Goal: Information Seeking & Learning: Learn about a topic

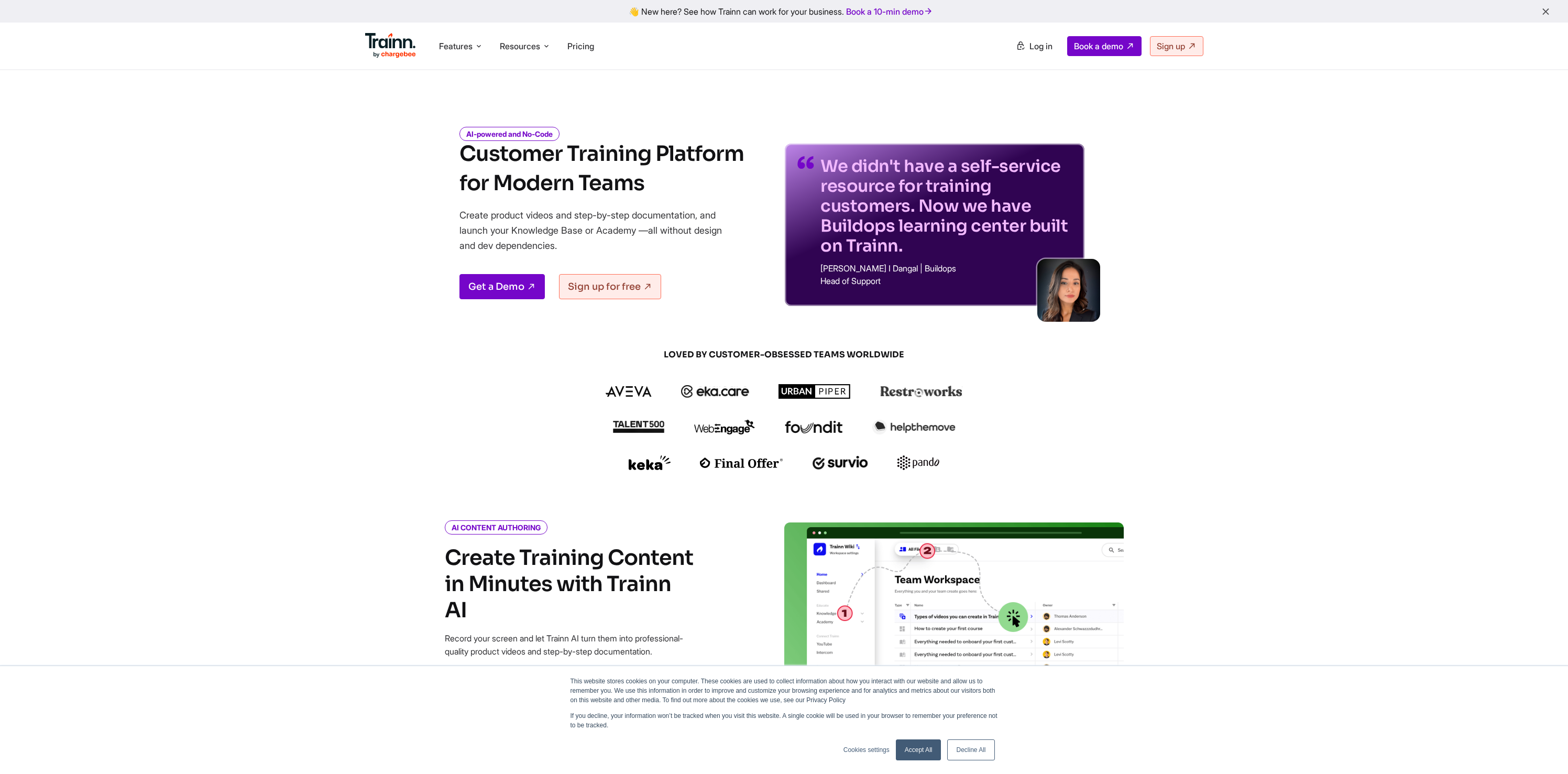
click at [594, 227] on p "Create product videos and step-by-step documentation, and launch your Knowledge…" at bounding box center [598, 230] width 278 height 45
click at [663, 223] on p "Create product videos and step-by-step documentation, and launch your Knowledge…" at bounding box center [598, 230] width 278 height 45
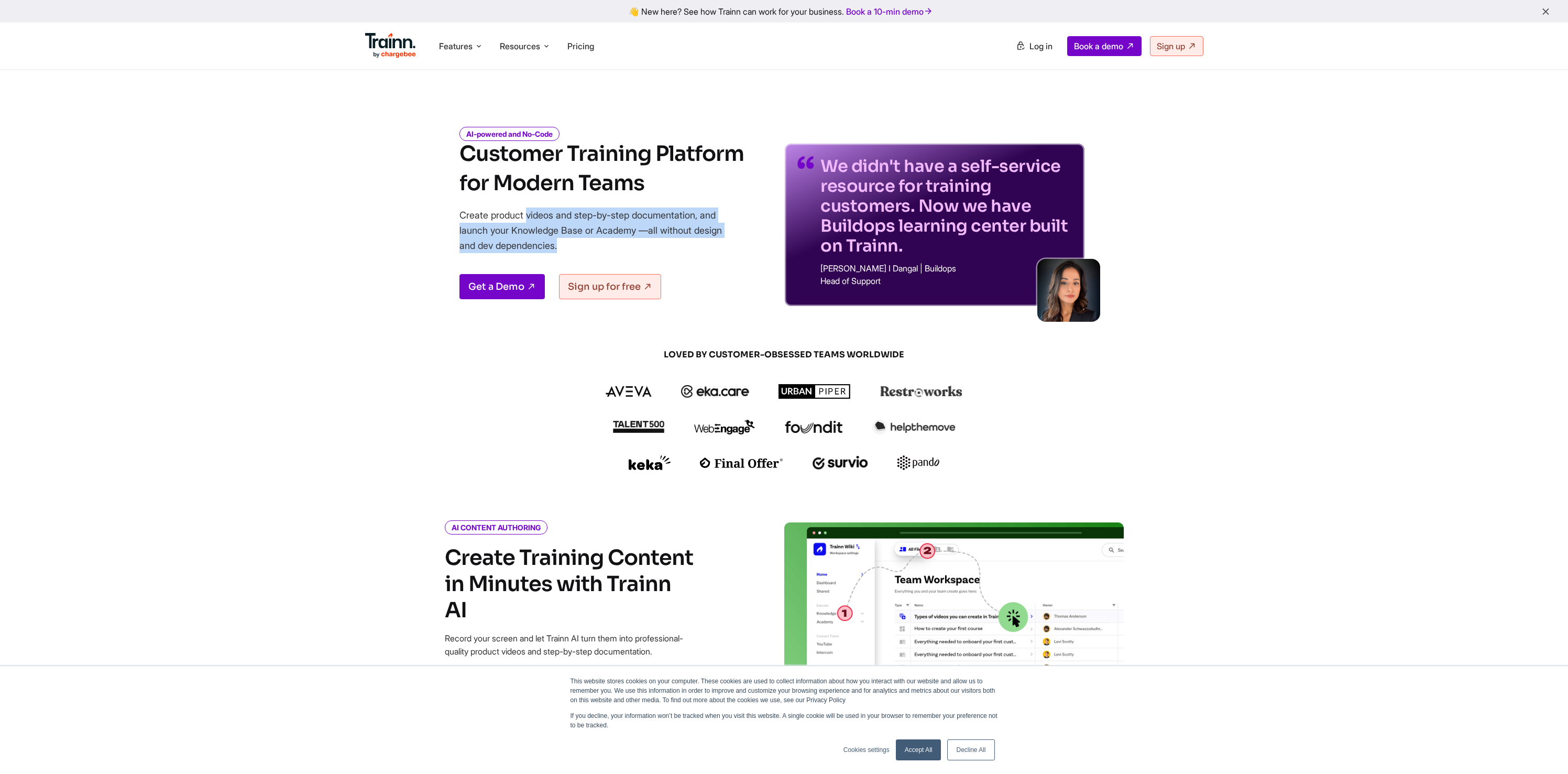
click at [663, 223] on p "Create product videos and step-by-step documentation, and launch your Knowledge…" at bounding box center [598, 230] width 278 height 45
click at [592, 220] on p "Create product videos and step-by-step documentation, and launch your Knowledge…" at bounding box center [598, 230] width 278 height 45
click at [638, 215] on p "Create product videos and step-by-step documentation, and launch your Knowledge…" at bounding box center [598, 230] width 278 height 45
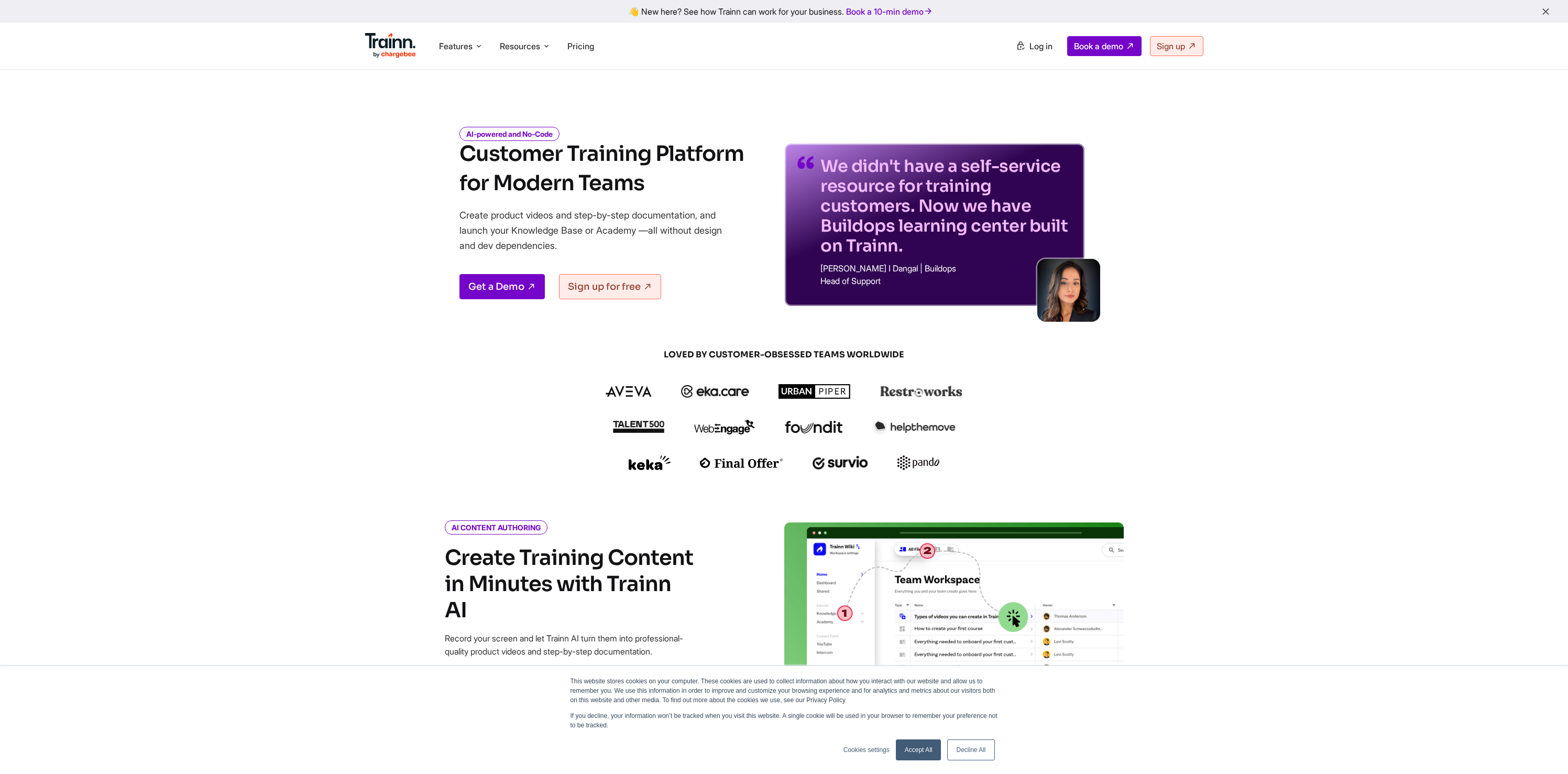
scroll to position [366, 0]
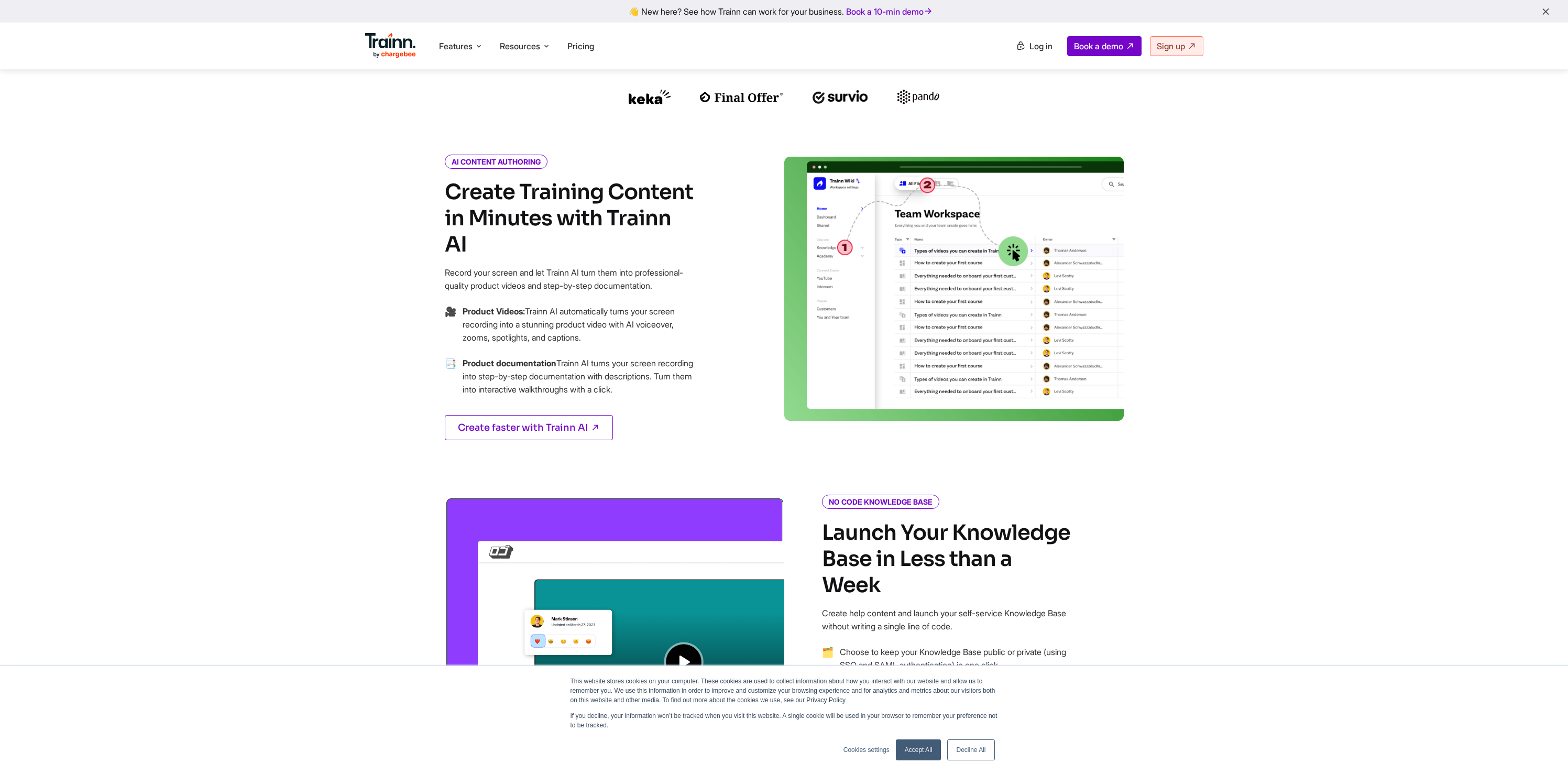
click at [651, 212] on h2 "Create Training Content in Minutes with Trainn AI" at bounding box center [570, 218] width 251 height 78
drag, startPoint x: 651, startPoint y: 212, endPoint x: 688, endPoint y: 215, distance: 37.1
click at [688, 215] on h2 "Create Training Content in Minutes with Trainn AI" at bounding box center [570, 218] width 251 height 78
click at [592, 210] on h2 "Create Training Content in Minutes with Trainn AI" at bounding box center [570, 218] width 251 height 78
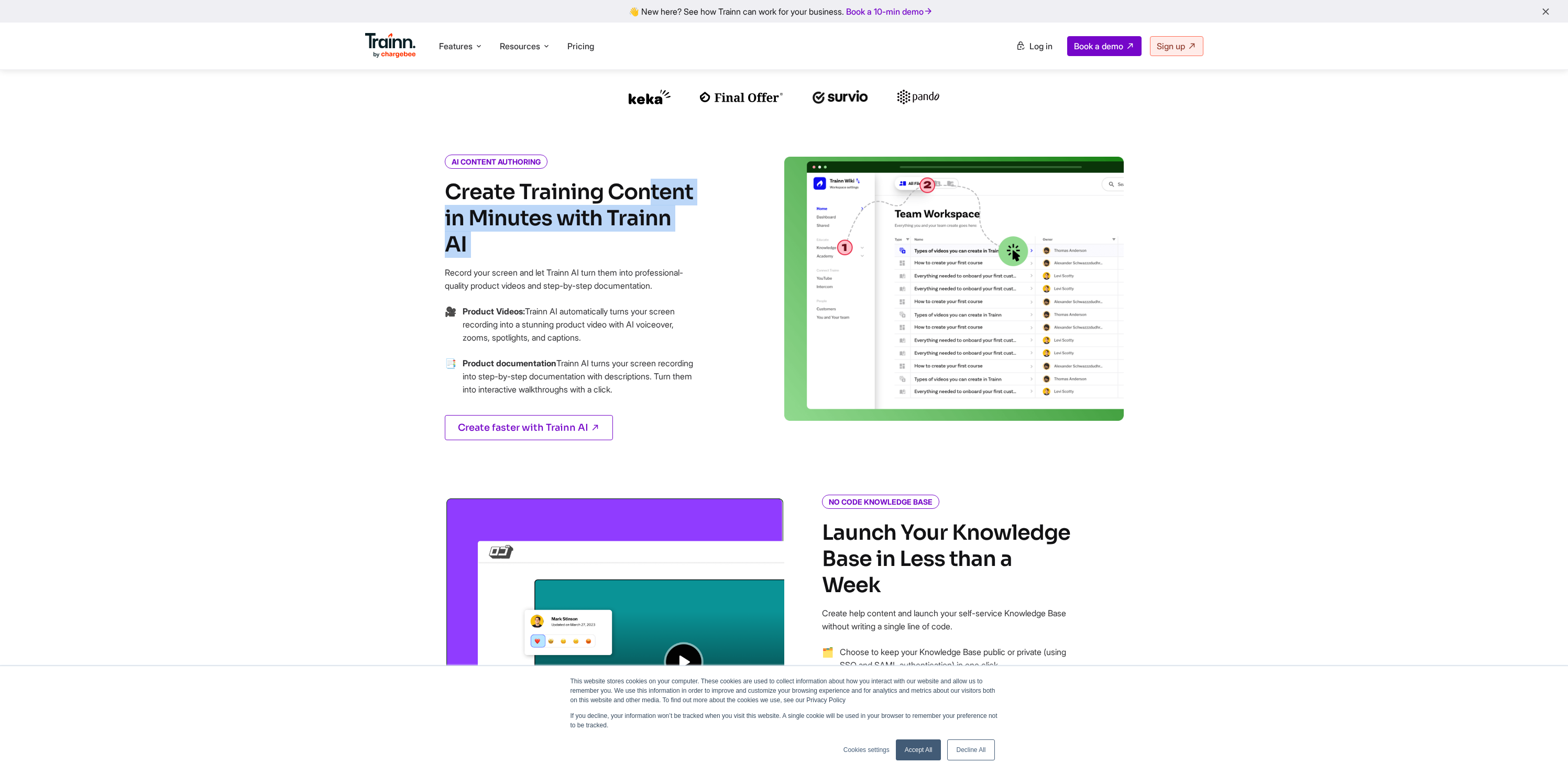
click at [592, 210] on h2 "Create Training Content in Minutes with Trainn AI" at bounding box center [570, 218] width 251 height 78
click at [571, 266] on p "Record your screen and let Trainn AI turn them into professional-quality produc…" at bounding box center [570, 280] width 251 height 26
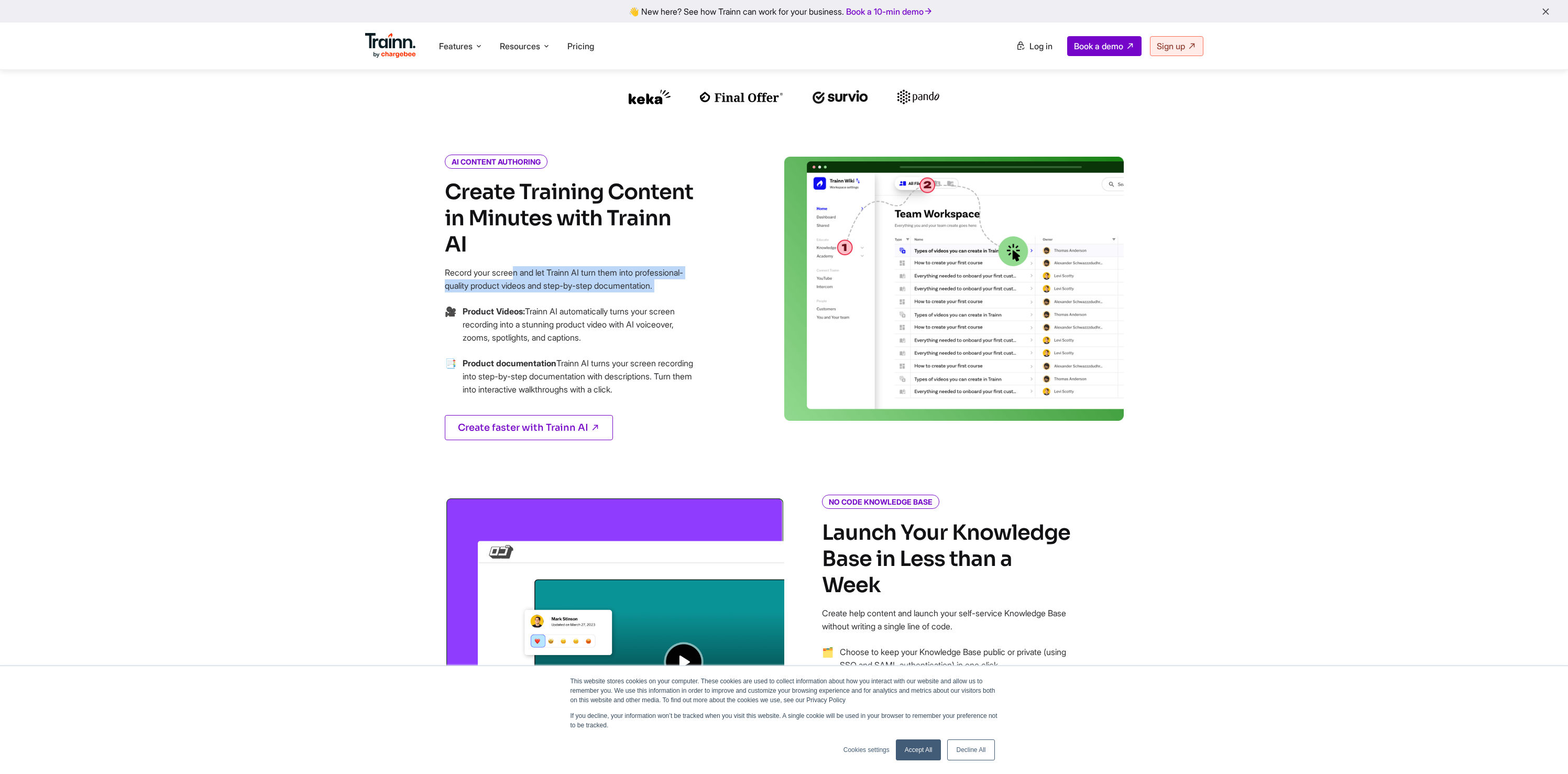
click at [571, 266] on p "Record your screen and let Trainn AI turn them into professional-quality produc…" at bounding box center [570, 280] width 251 height 26
click at [600, 291] on div "AI CONTENT AUTHORING Create Training Content in Minutes with Trainn AI Record y…" at bounding box center [570, 311] width 251 height 309
click at [593, 279] on div at bounding box center [593, 279] width 0 height 0
click at [655, 307] on p "Product Videos: Trainn AI automatically turns your screen recording into a stun…" at bounding box center [579, 324] width 233 height 39
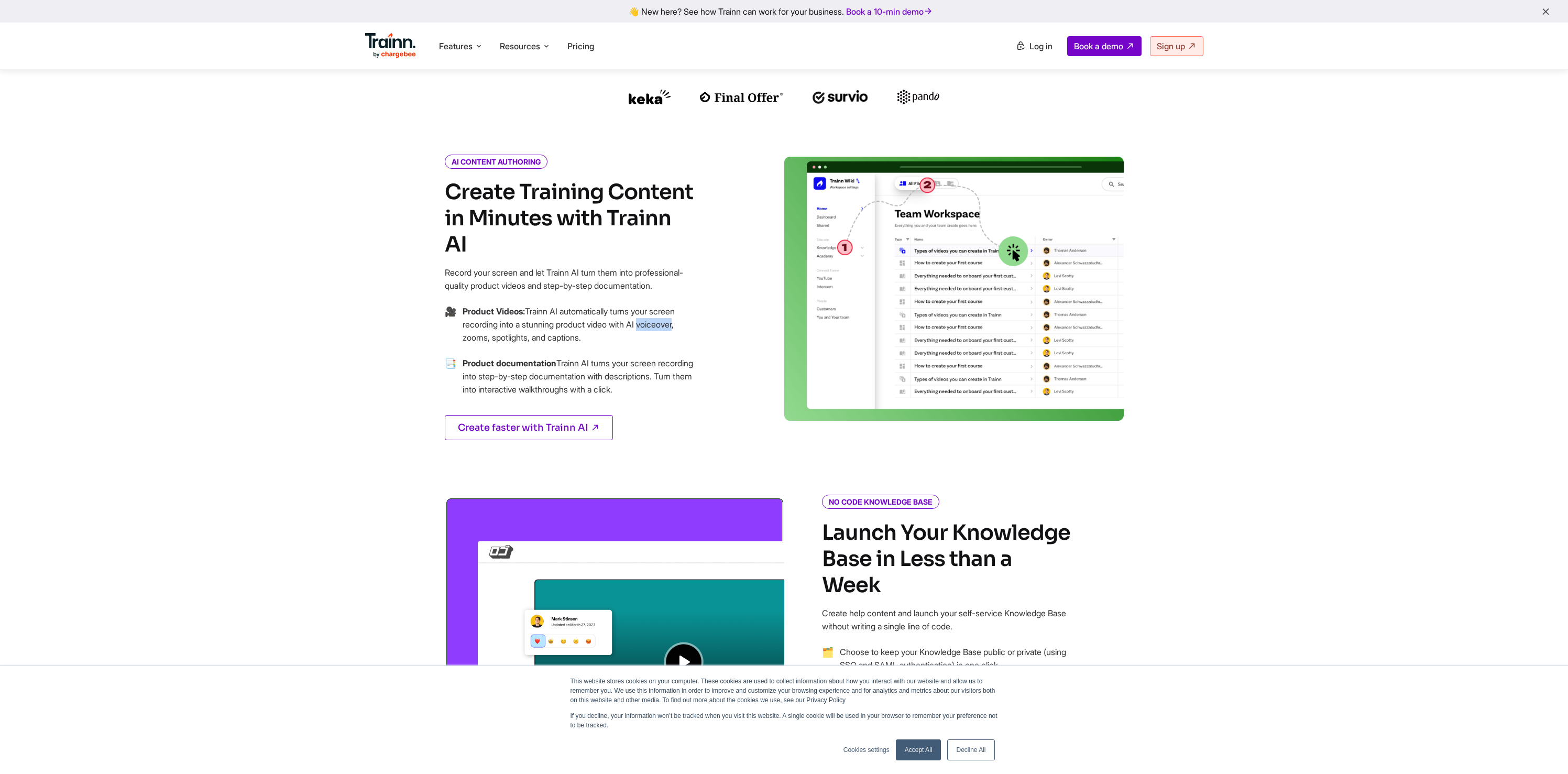
click at [655, 307] on p "Product Videos: Trainn AI automatically turns your screen recording into a stun…" at bounding box center [579, 324] width 233 height 39
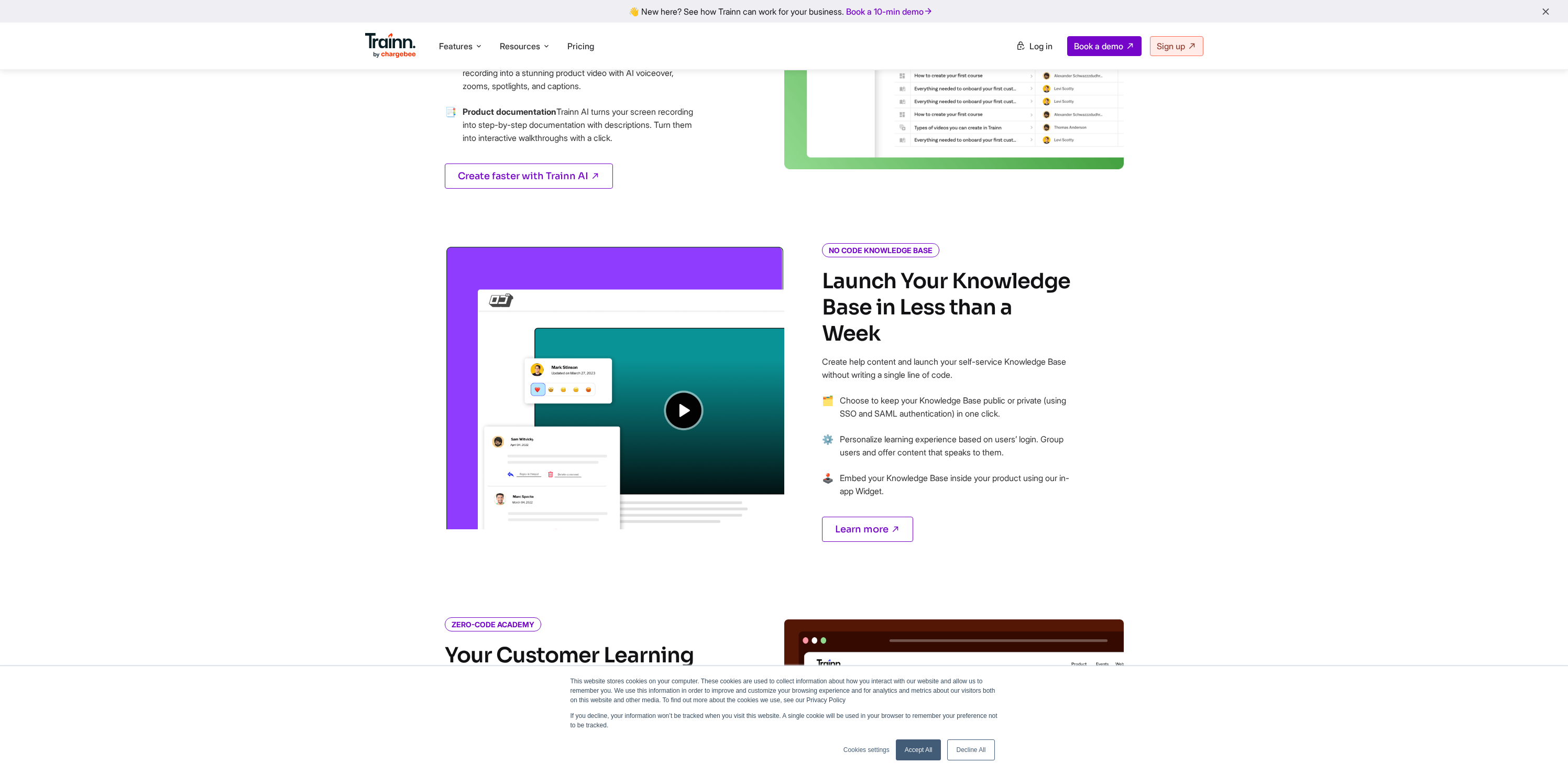
click at [931, 293] on h2 "Launch Your Knowledge Base in Less than a Week" at bounding box center [947, 307] width 251 height 78
drag, startPoint x: 931, startPoint y: 293, endPoint x: 977, endPoint y: 350, distance: 73.2
click at [981, 350] on div "NO CODE KNOWLEDGE BASE Launch Your Knowledge Base in Less than a Week Create he…" at bounding box center [947, 405] width 251 height 322
click at [949, 356] on p "Create help content and launch your self-service Knowledge Base without writing…" at bounding box center [947, 369] width 251 height 26
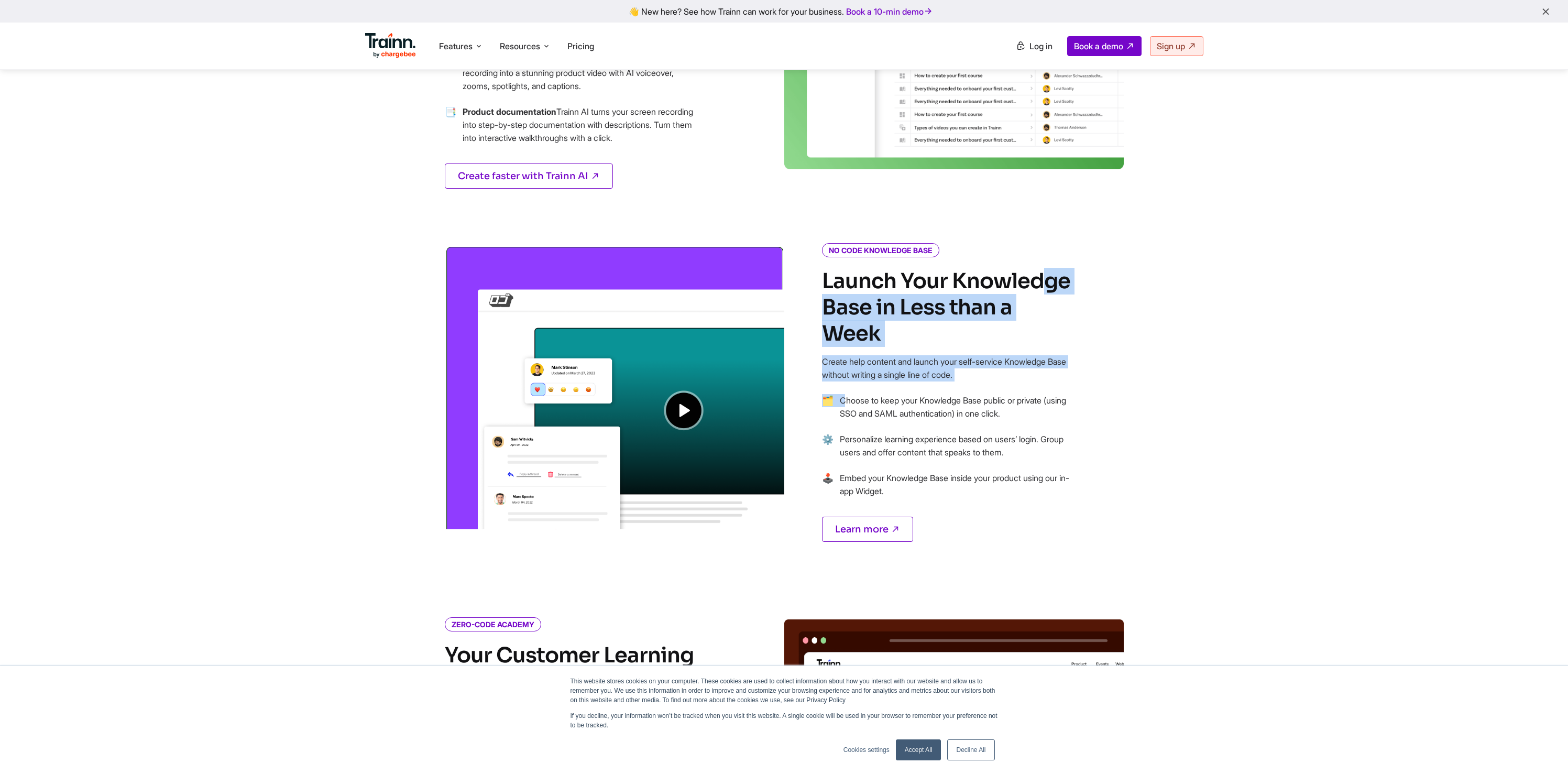
drag, startPoint x: 997, startPoint y: 357, endPoint x: 830, endPoint y: 294, distance: 178.5
click at [819, 290] on div "NO CODE KNOWLEDGE BASE Launch Your Knowledge Base in Less than a Week Create he…" at bounding box center [972, 405] width 377 height 322
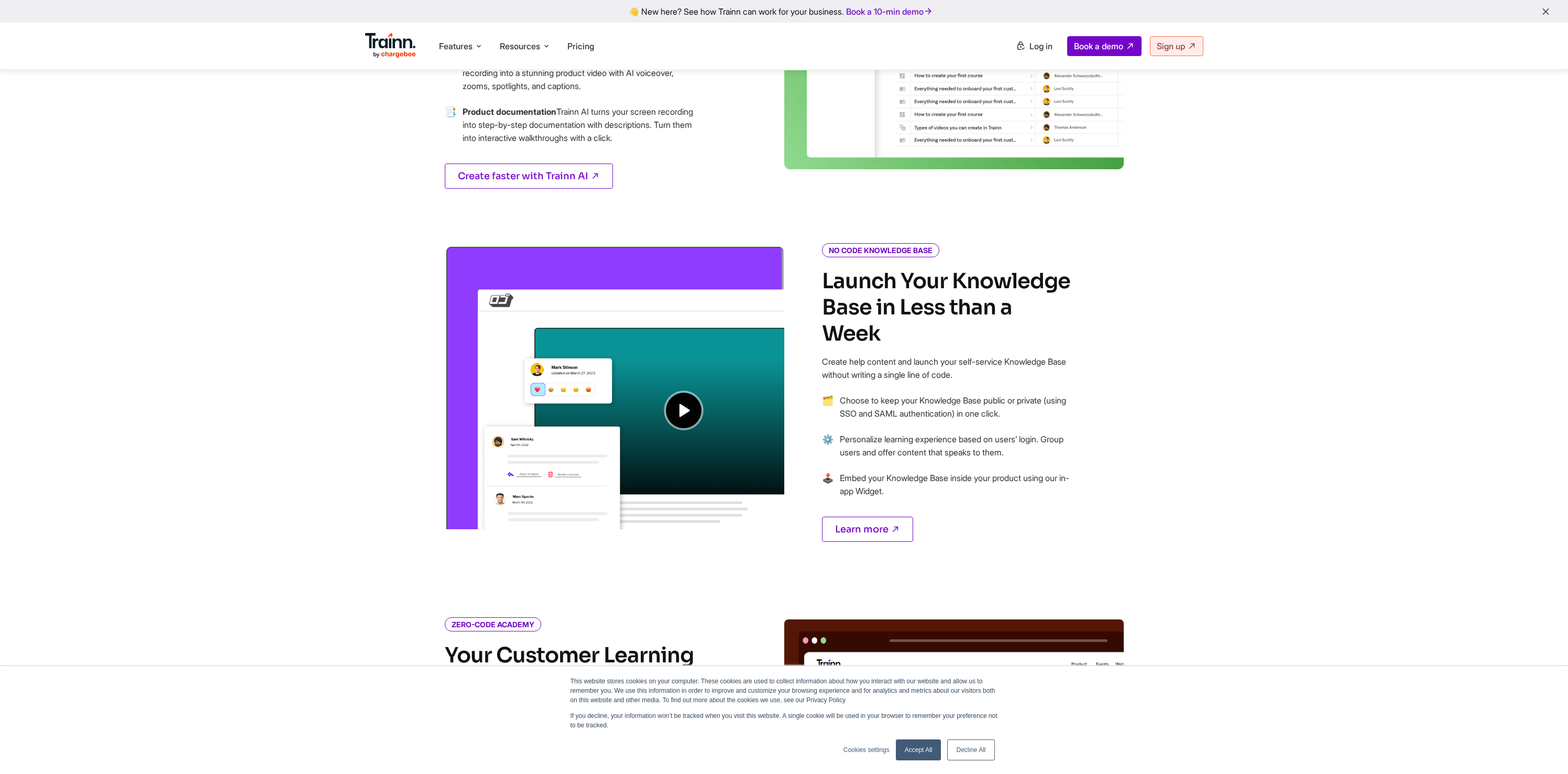
click at [921, 394] on p "Choose to keep your Knowledge Base public or private (using SSO and SAML authen…" at bounding box center [957, 407] width 233 height 26
click at [881, 394] on p "Choose to keep your Knowledge Base public or private (using SSO and SAML authen…" at bounding box center [957, 407] width 233 height 26
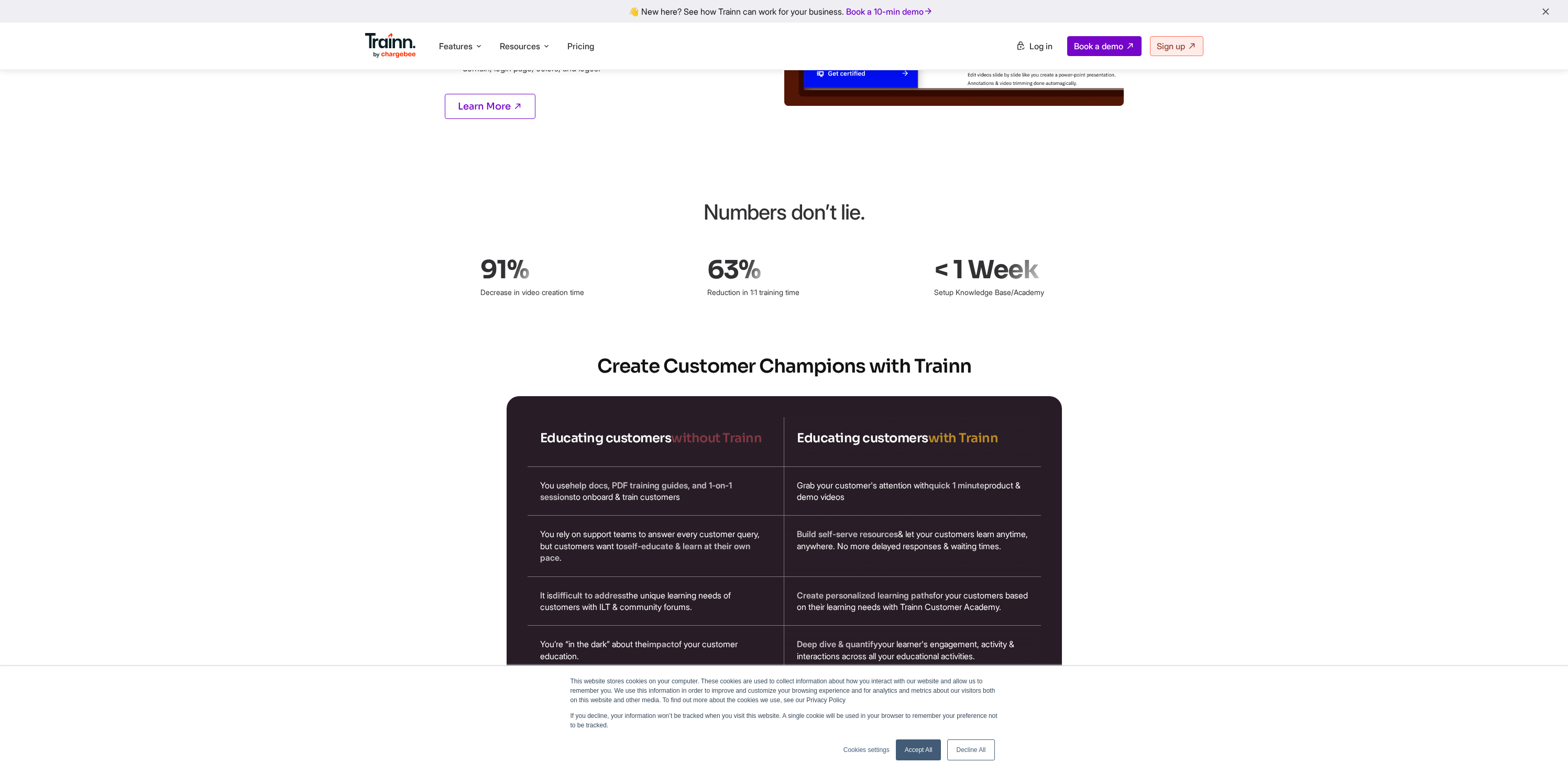
scroll to position [1533, 0]
